Goal: Transaction & Acquisition: Purchase product/service

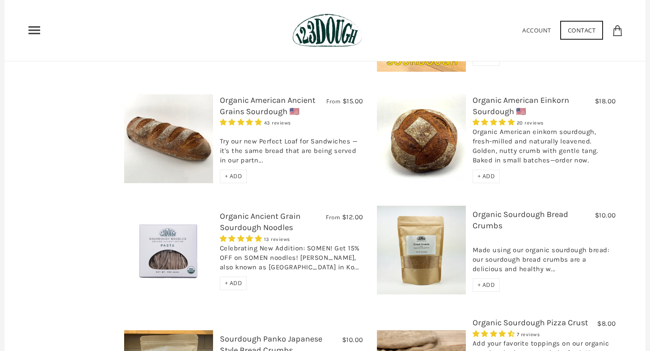
scroll to position [459, 0]
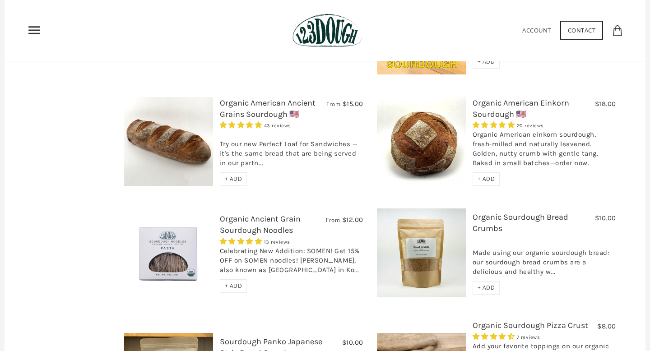
click at [236, 173] on div "+ ADD" at bounding box center [234, 180] width 28 height 14
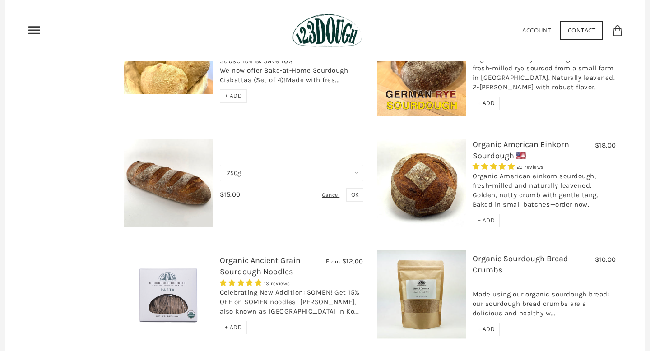
scroll to position [402, 0]
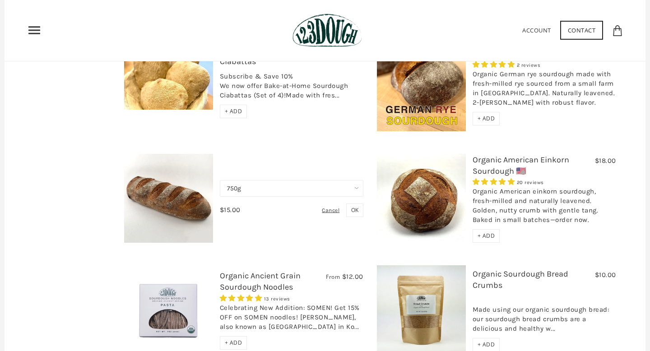
click at [259, 180] on select "750g Perfect Loaf for Sandwiches (Whole, 1500g) Perfect Loaf for Sandwiches (Ha…" at bounding box center [292, 188] width 144 height 17
select select "Perfect Loaf for Sandwiches (Half, 750g)"
click at [220, 180] on select "750g Perfect Loaf for Sandwiches (Whole, 1500g) Perfect Loaf for Sandwiches (Ha…" at bounding box center [292, 188] width 144 height 17
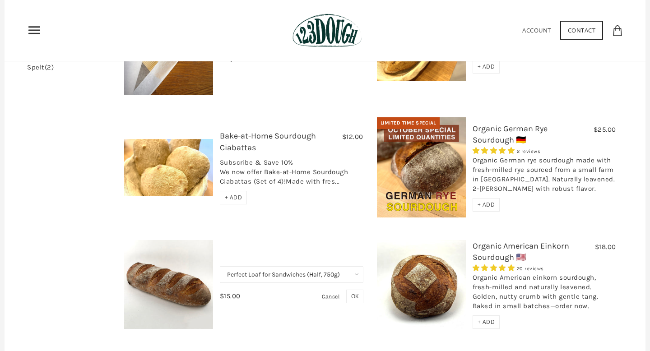
scroll to position [314, 0]
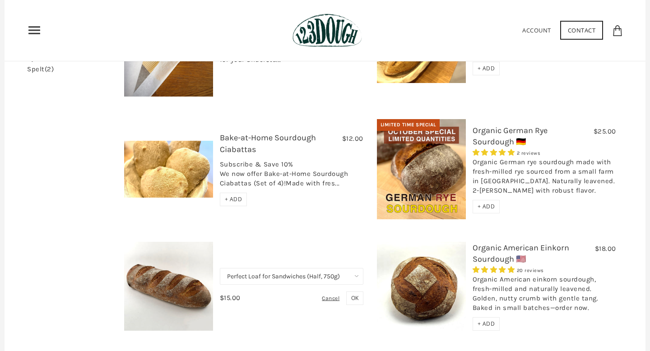
click at [351, 294] on span "OK" at bounding box center [354, 298] width 7 height 8
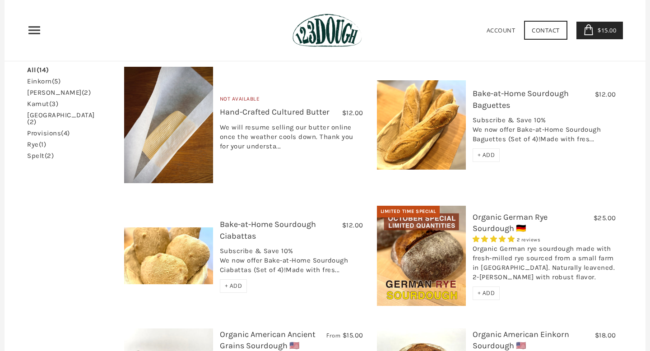
scroll to position [223, 0]
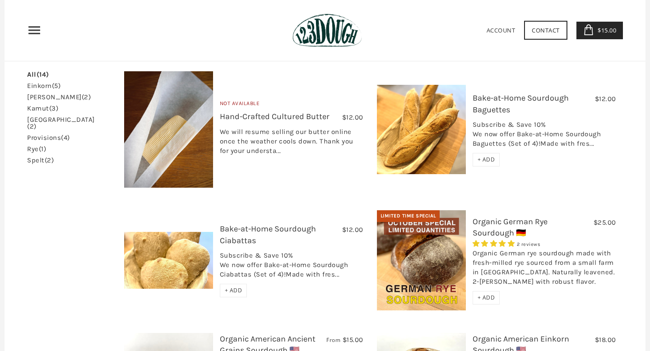
click at [488, 294] on span "+ ADD" at bounding box center [487, 298] width 18 height 8
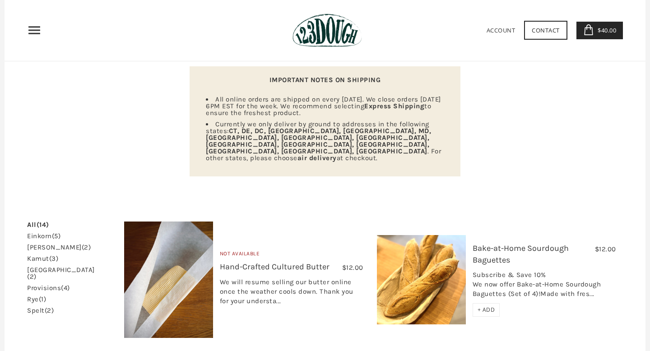
scroll to position [70, 0]
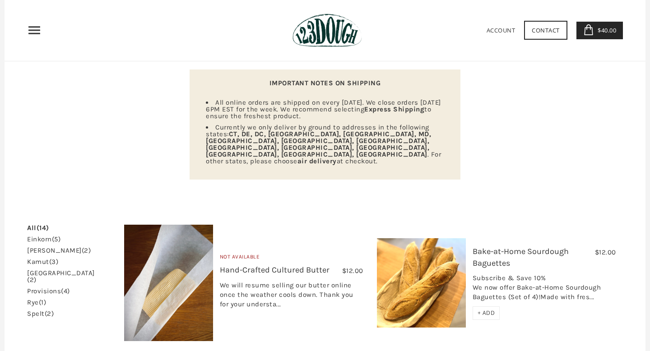
drag, startPoint x: 313, startPoint y: 103, endPoint x: 347, endPoint y: 118, distance: 36.8
click at [347, 118] on li "All online orders are shipped on every [DATE]. We close orders [DATE] 6PM EST f…" at bounding box center [325, 109] width 238 height 20
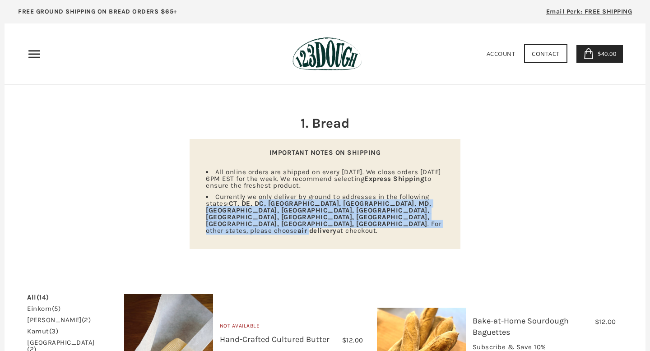
drag, startPoint x: 259, startPoint y: 200, endPoint x: 308, endPoint y: 209, distance: 49.6
click at [308, 209] on span "Currently we only deliver by ground to addresses in the following states: [GEOG…" at bounding box center [323, 214] width 235 height 42
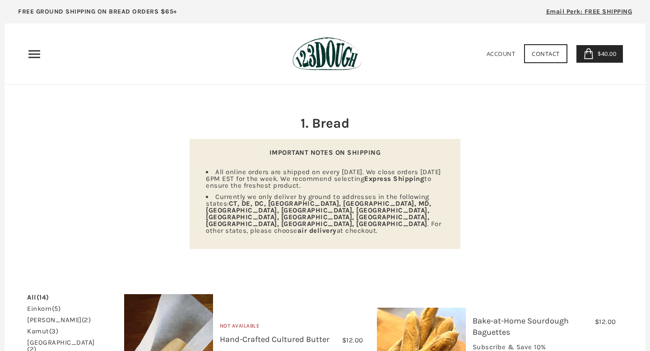
click at [35, 54] on use "Primary" at bounding box center [34, 54] width 12 height 8
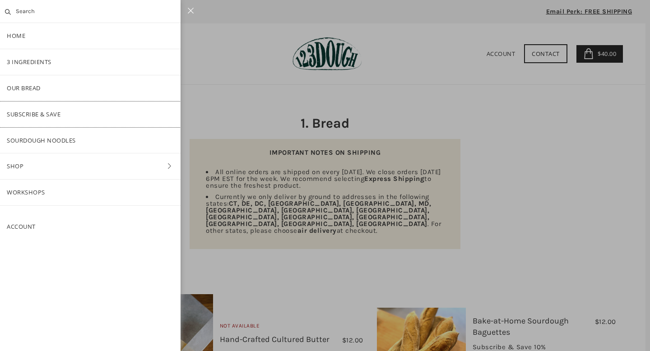
click at [61, 118] on link "Subscribe & Save" at bounding box center [90, 115] width 181 height 26
click at [557, 165] on div at bounding box center [325, 175] width 650 height 351
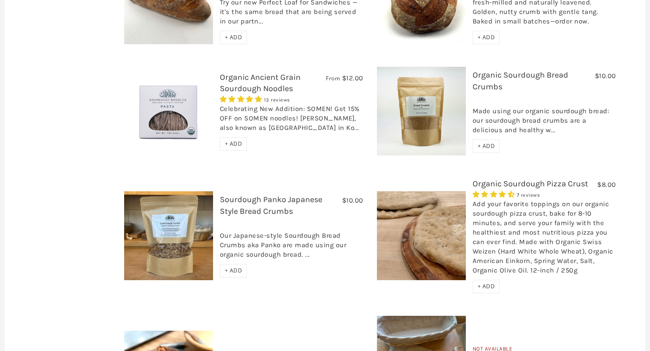
scroll to position [602, 0]
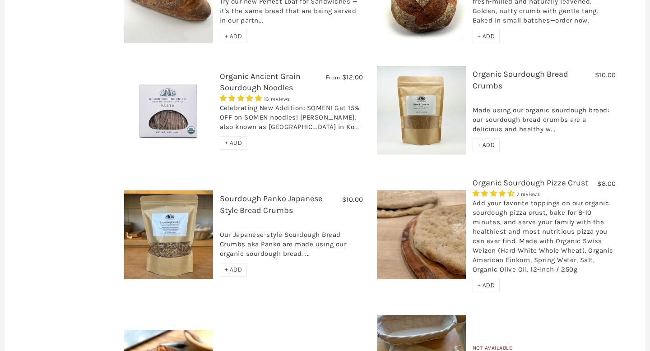
click at [225, 139] on span "+ ADD" at bounding box center [234, 143] width 18 height 8
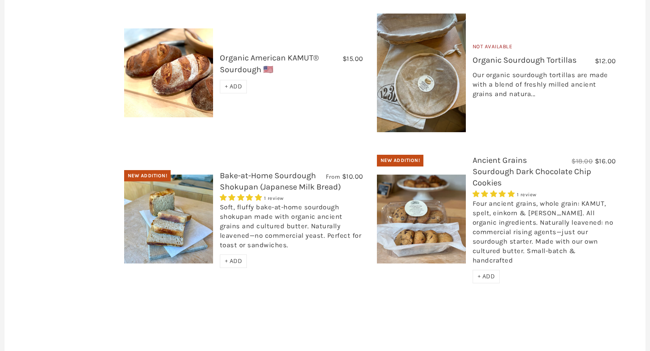
scroll to position [908, 0]
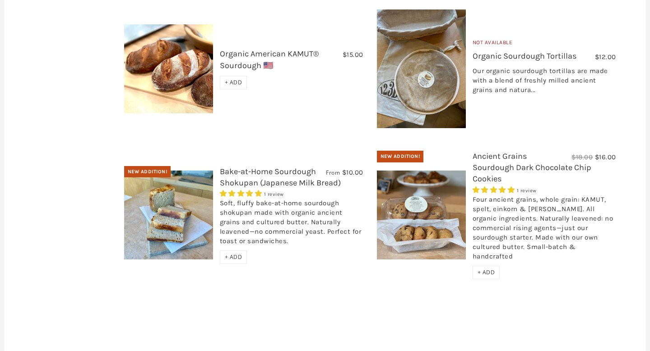
click at [225, 79] on span "+ ADD" at bounding box center [234, 83] width 18 height 8
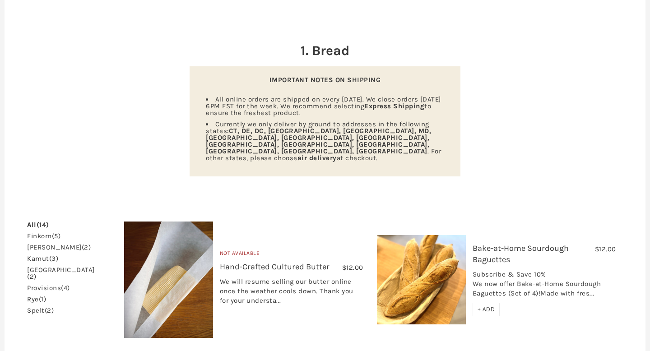
scroll to position [0, 0]
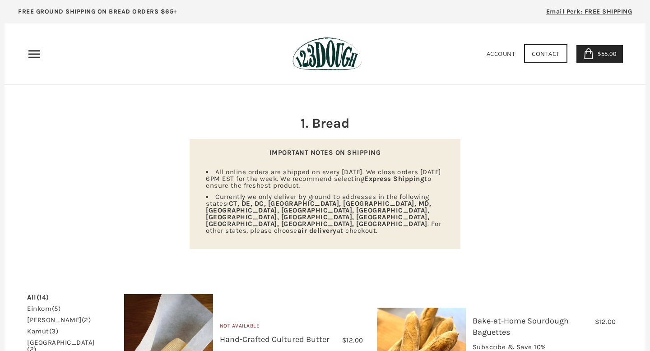
click at [37, 56] on icon "Primary" at bounding box center [34, 54] width 14 height 14
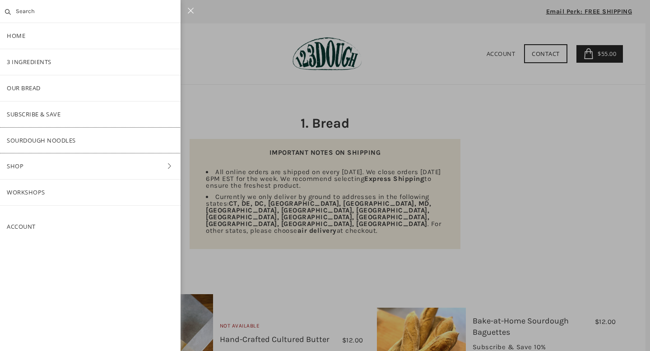
click at [55, 137] on link "SOURDOUGH NOODLES" at bounding box center [90, 141] width 181 height 26
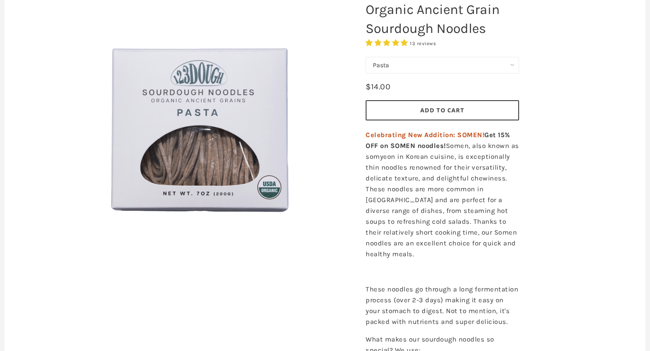
scroll to position [23, 0]
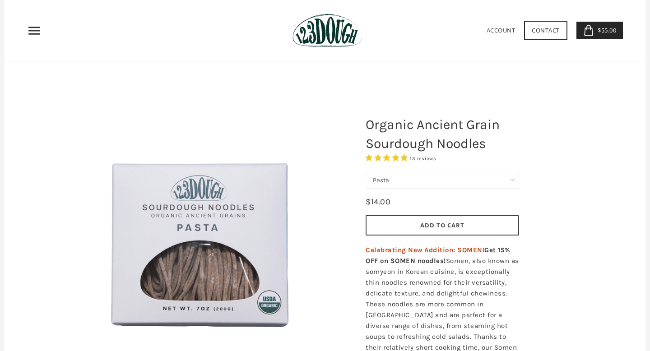
click at [398, 181] on select "Pasta Ramen Somen" at bounding box center [443, 180] width 154 height 17
click at [366, 172] on select "Pasta Ramen Somen" at bounding box center [443, 180] width 154 height 17
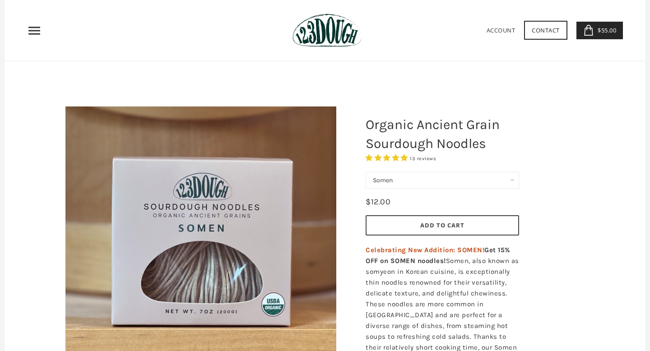
click at [395, 180] on select "Pasta Ramen Somen" at bounding box center [443, 180] width 154 height 17
click at [366, 172] on select "Pasta Ramen Somen" at bounding box center [443, 180] width 154 height 17
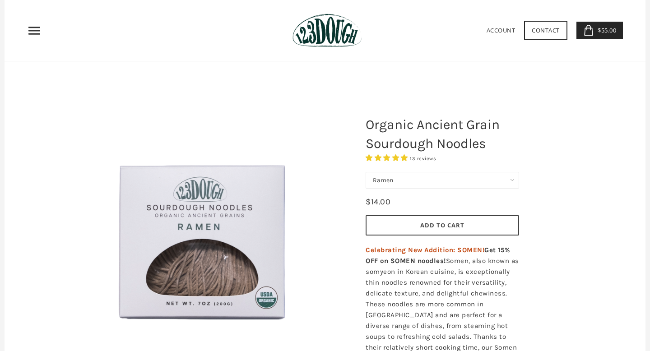
click at [392, 181] on select "Pasta Ramen Somen" at bounding box center [443, 180] width 154 height 17
select select "Somen"
click at [366, 172] on select "Pasta Ramen Somen" at bounding box center [443, 180] width 154 height 17
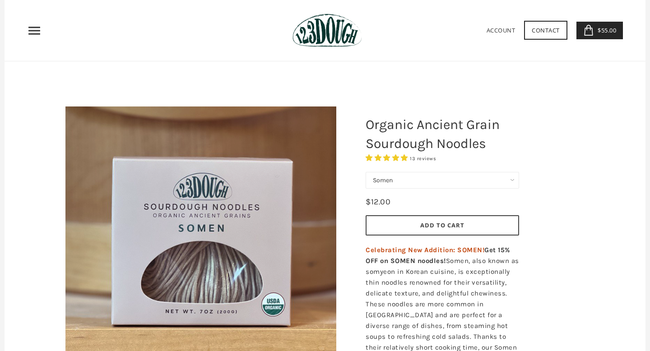
click at [399, 228] on button "Add to Cart" at bounding box center [443, 225] width 154 height 20
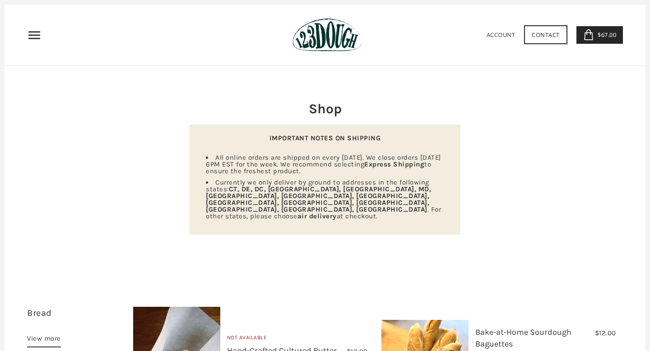
scroll to position [15, 0]
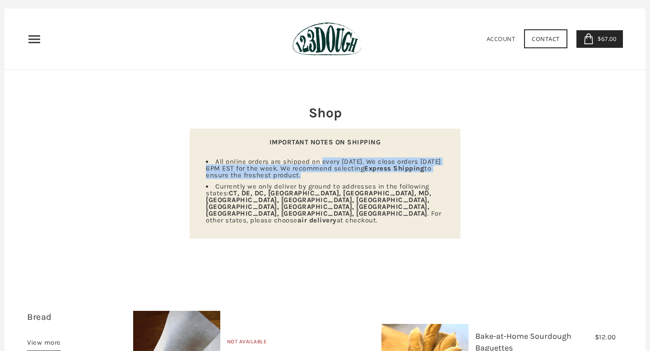
drag, startPoint x: 322, startPoint y: 159, endPoint x: 330, endPoint y: 182, distance: 23.6
click at [330, 182] on ul "All online orders are shipped on every Wednesday. We close orders on Monday 6PM…" at bounding box center [325, 191] width 249 height 65
drag, startPoint x: 284, startPoint y: 189, endPoint x: 302, endPoint y: 205, distance: 24.0
click at [302, 205] on div "IMPORTANT NOTES ON SHIPPING All online orders are shipped on every Wednesday. W…" at bounding box center [325, 184] width 271 height 110
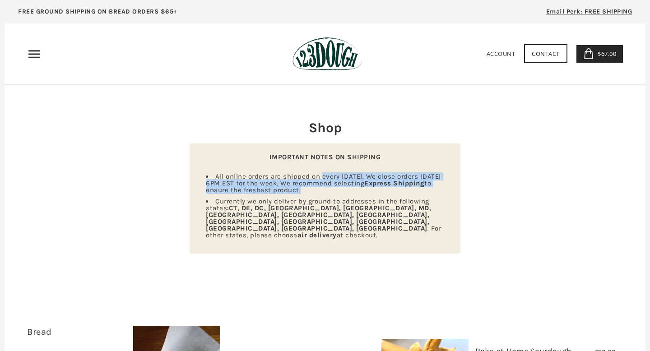
click at [596, 57] on span "$67.00" at bounding box center [606, 54] width 21 height 8
